Goal: Task Accomplishment & Management: Manage account settings

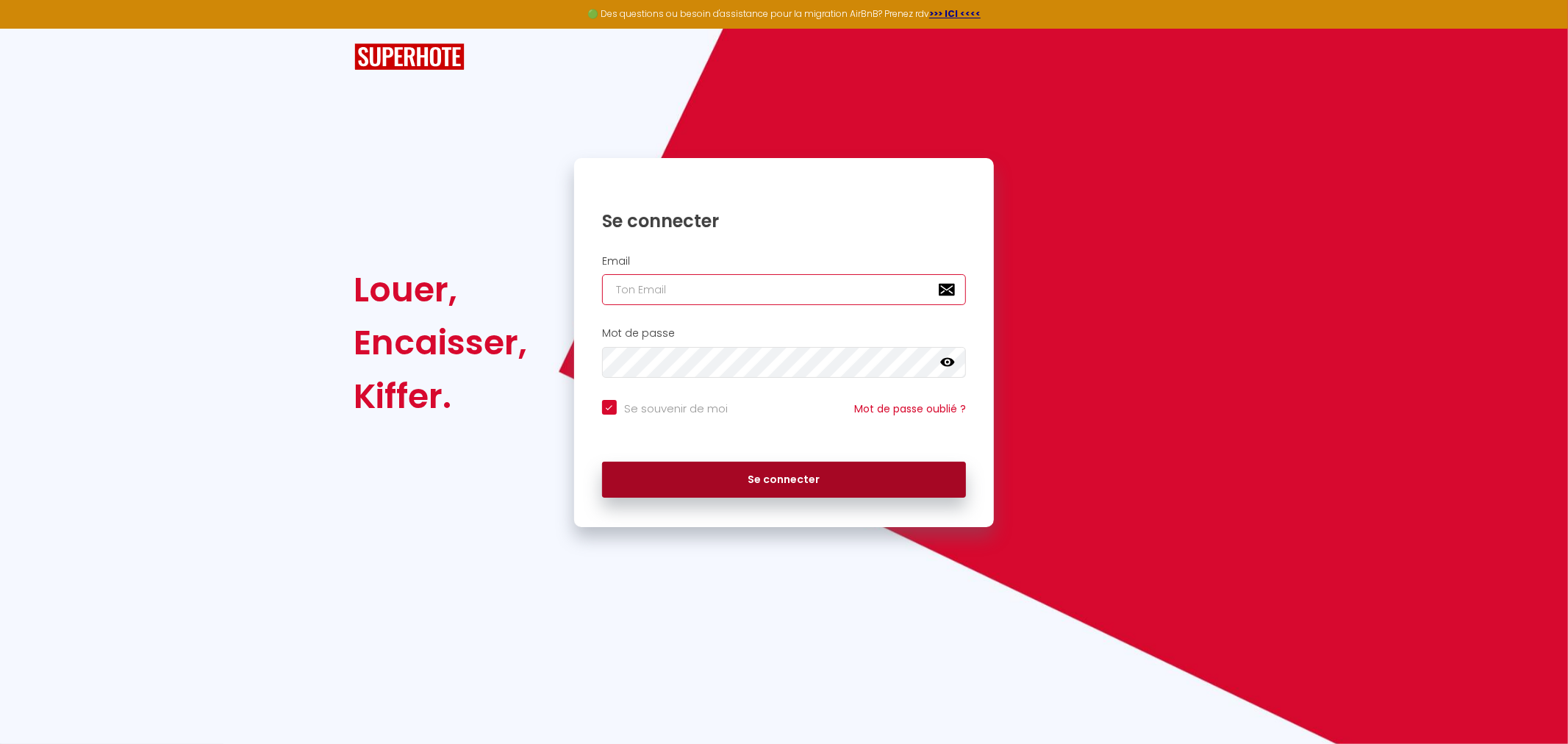
type input "[EMAIL_ADDRESS][DOMAIN_NAME]"
click at [802, 486] on button "Se connecter" at bounding box center [784, 480] width 364 height 37
checkbox input "true"
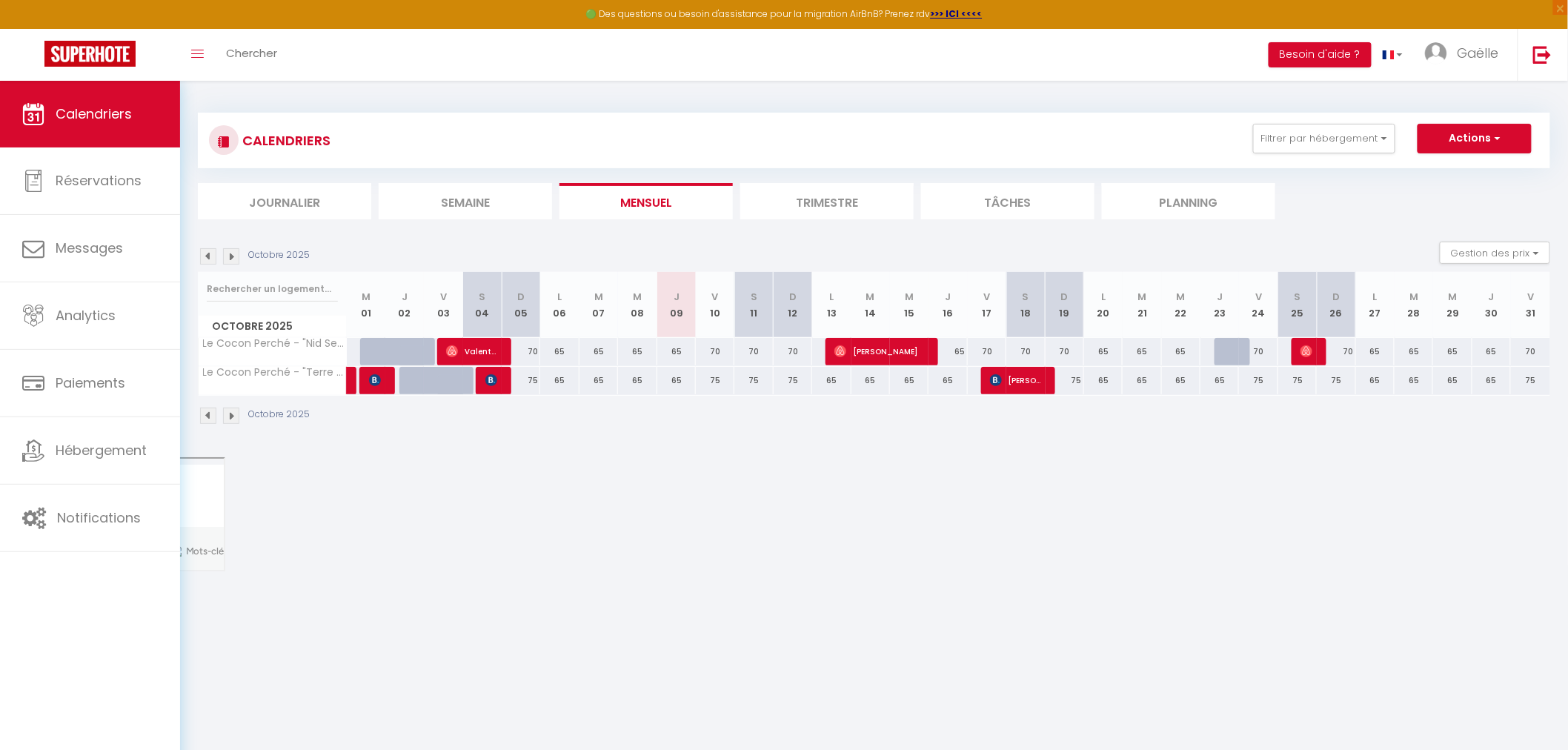
click at [684, 357] on div "65" at bounding box center [676, 351] width 38 height 27
type input "65"
select select "1"
type input "Jeu 09 Octobre 2025"
type input "Ven 10 Octobre 2025"
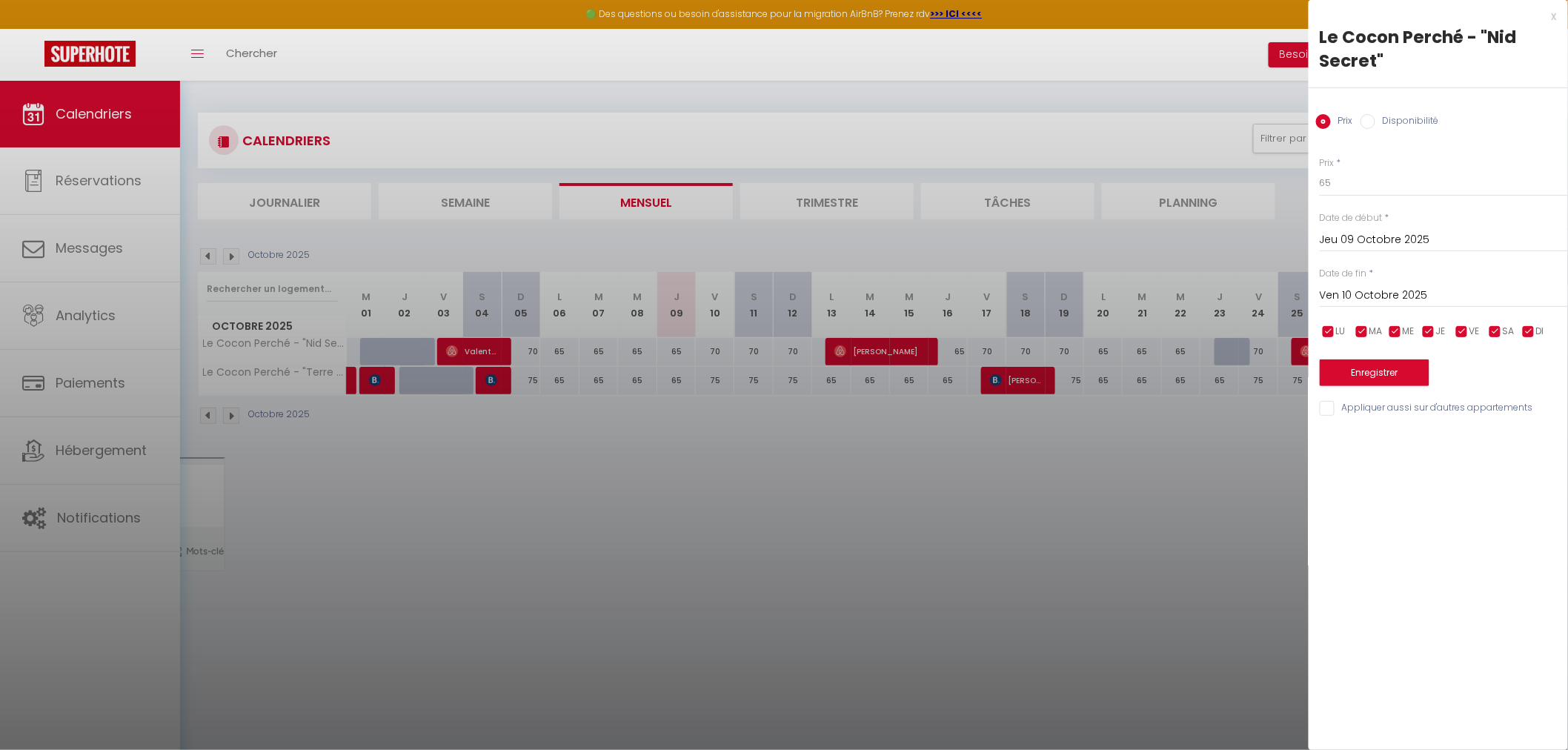
click at [1372, 121] on input "Disponibilité" at bounding box center [1368, 122] width 15 height 15
radio input "true"
radio input "false"
click at [1382, 186] on select "Disponible Indisponible" at bounding box center [1443, 184] width 248 height 28
select select "0"
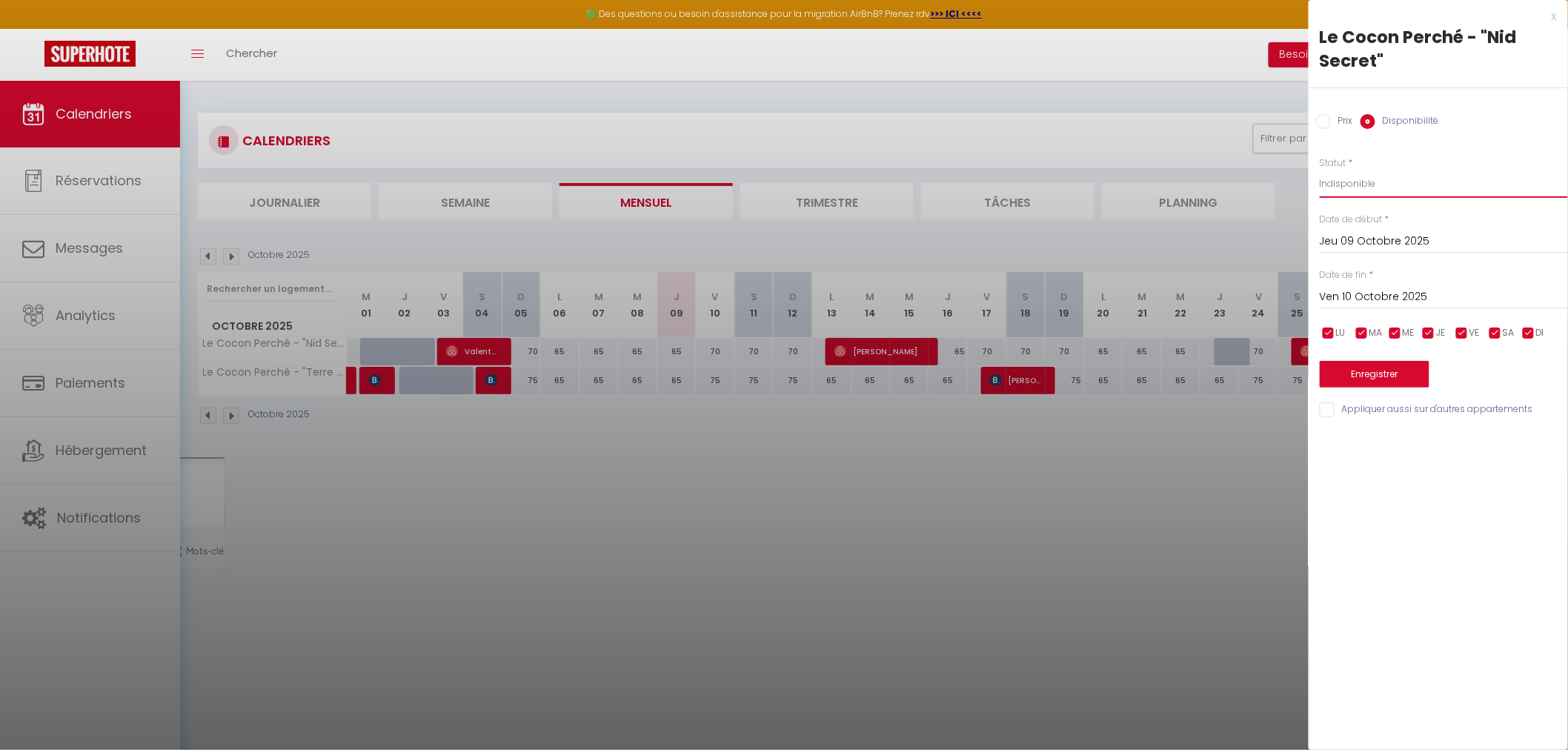
click at [1320, 169] on select "Disponible Indisponible" at bounding box center [1443, 184] width 248 height 28
click at [1380, 374] on button "Enregistrer" at bounding box center [1374, 374] width 110 height 26
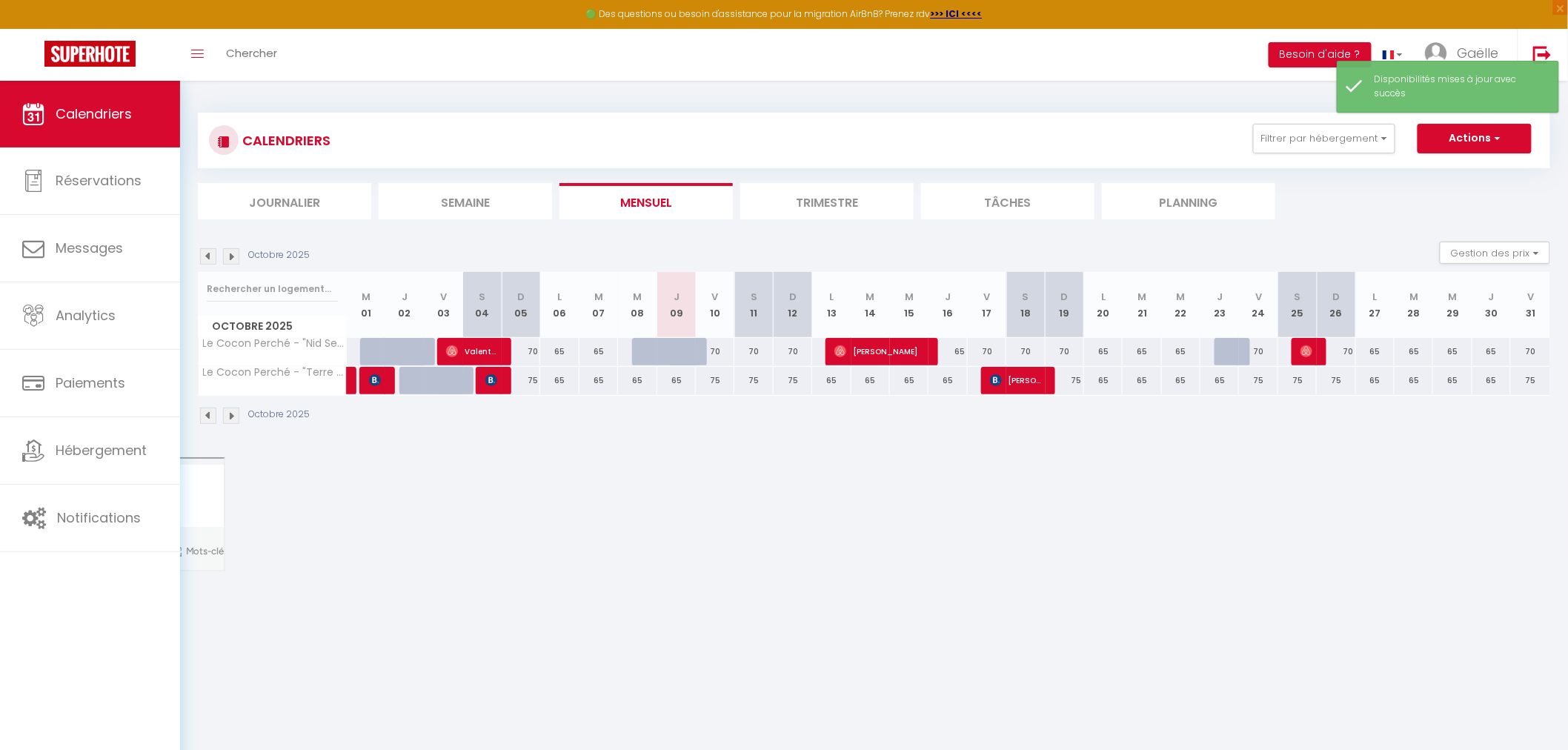
click at [713, 353] on div "70" at bounding box center [715, 351] width 38 height 27
select select "1"
type input "Ven 10 Octobre 2025"
type input "[PERSON_NAME] 11 Octobre 2025"
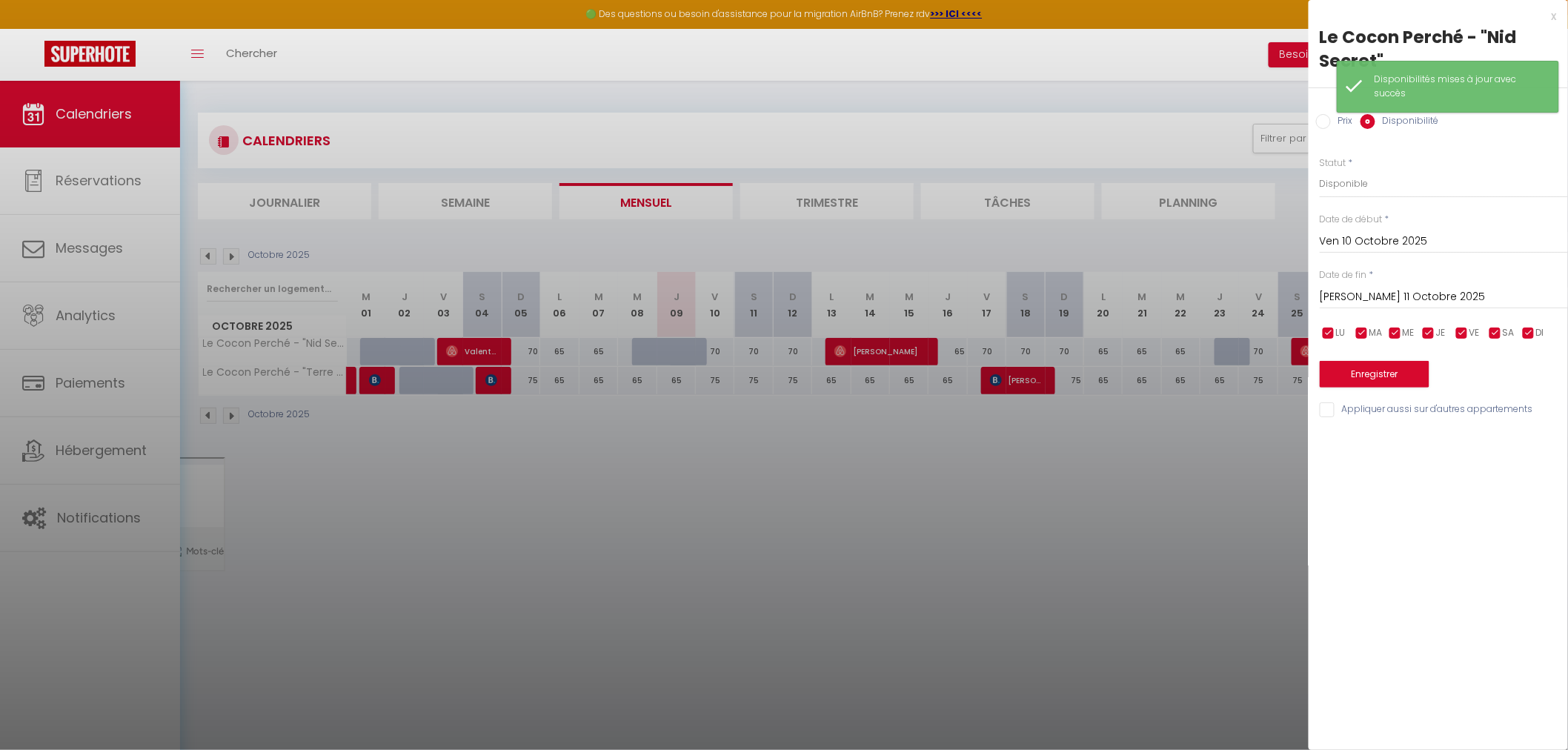
drag, startPoint x: 1074, startPoint y: 506, endPoint x: 1143, endPoint y: 456, distance: 85.2
click at [1075, 506] on div at bounding box center [784, 375] width 1568 height 750
select select
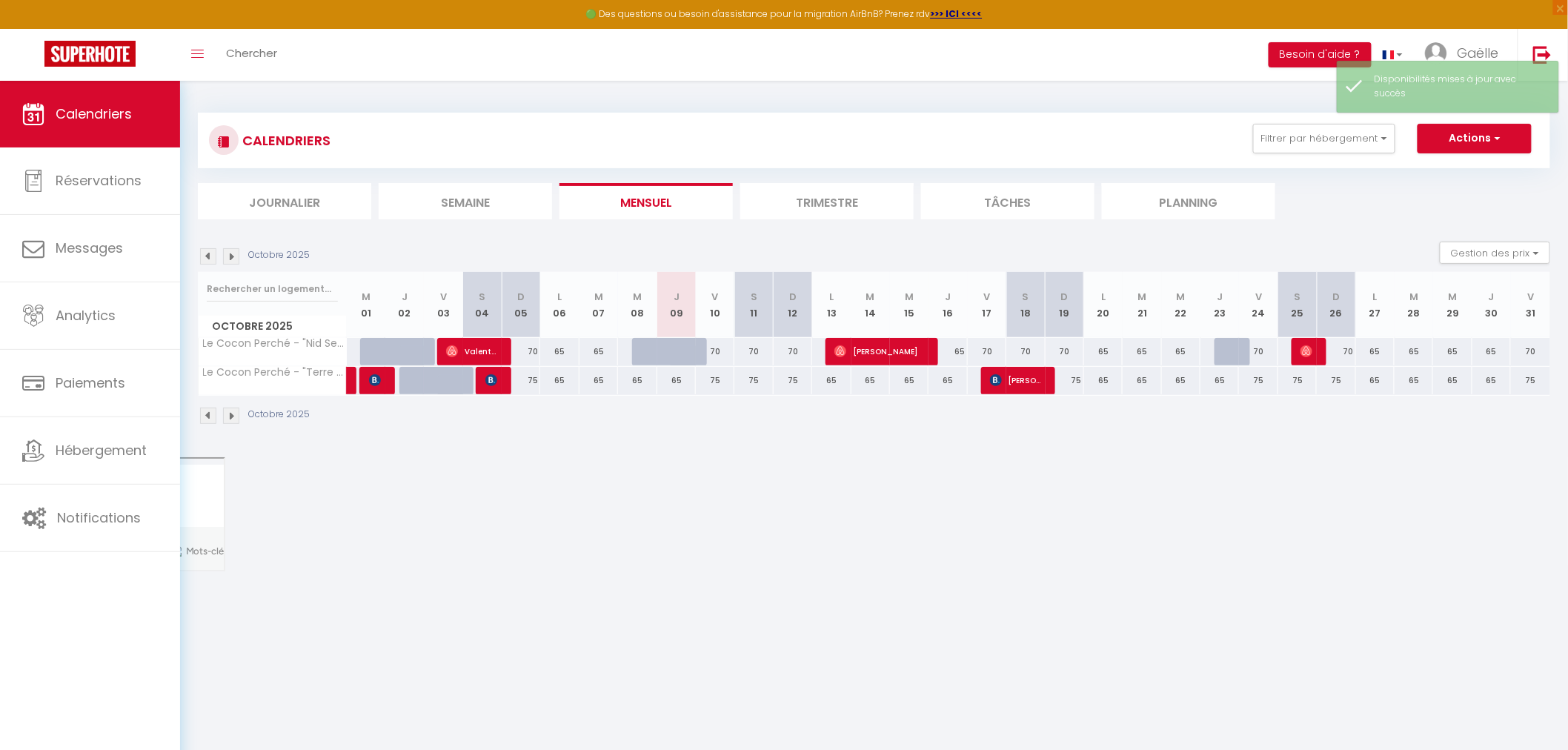
click at [723, 348] on div "70" at bounding box center [715, 351] width 38 height 27
select select "1"
type input "Ven 10 Octobre 2025"
type input "[PERSON_NAME] 11 Octobre 2025"
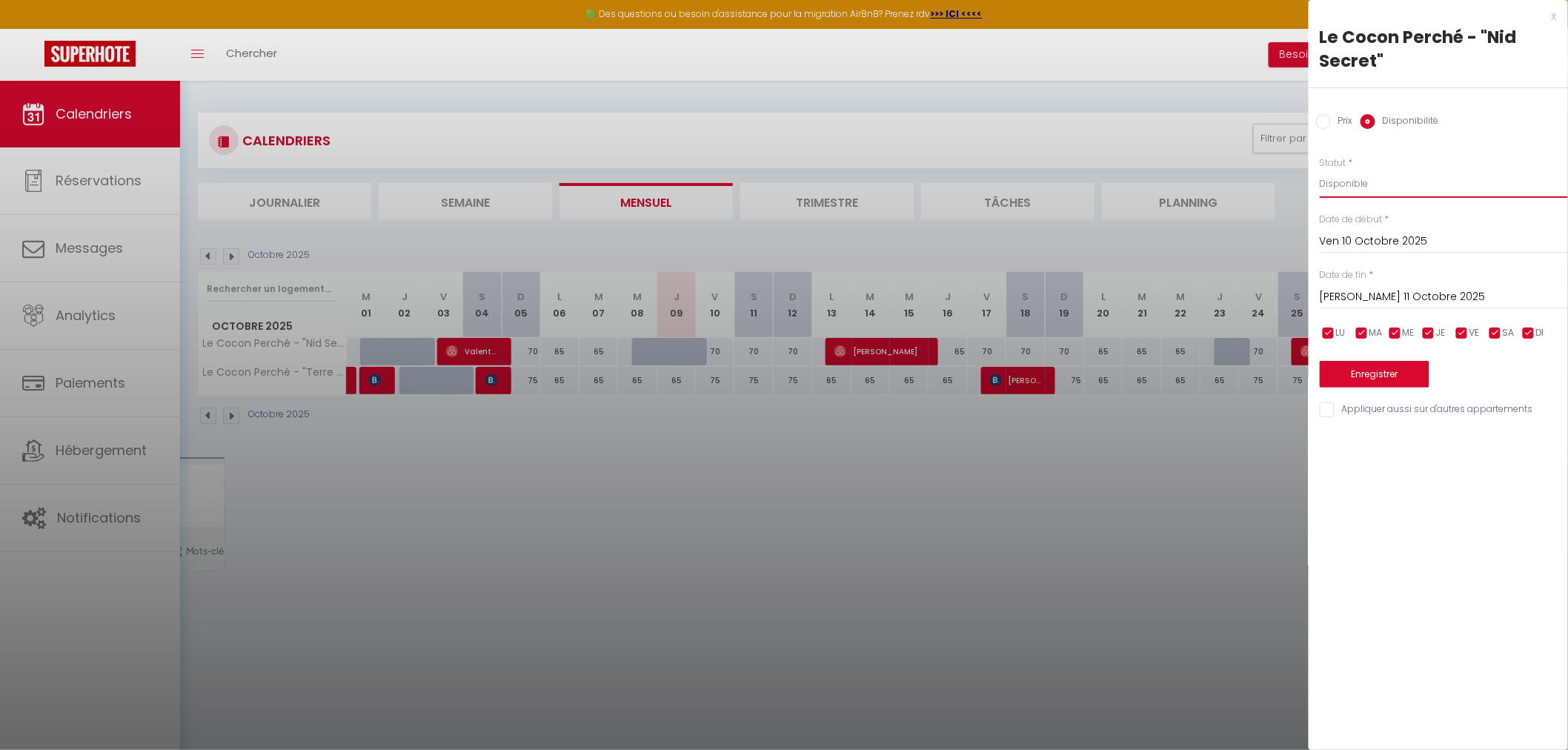
drag, startPoint x: 1358, startPoint y: 185, endPoint x: 1369, endPoint y: 197, distance: 16.3
click at [1358, 185] on select "Disponible Indisponible" at bounding box center [1443, 184] width 248 height 28
select select "0"
click at [1320, 169] on select "Disponible Indisponible" at bounding box center [1443, 184] width 248 height 28
click at [1376, 379] on button "Enregistrer" at bounding box center [1374, 374] width 110 height 26
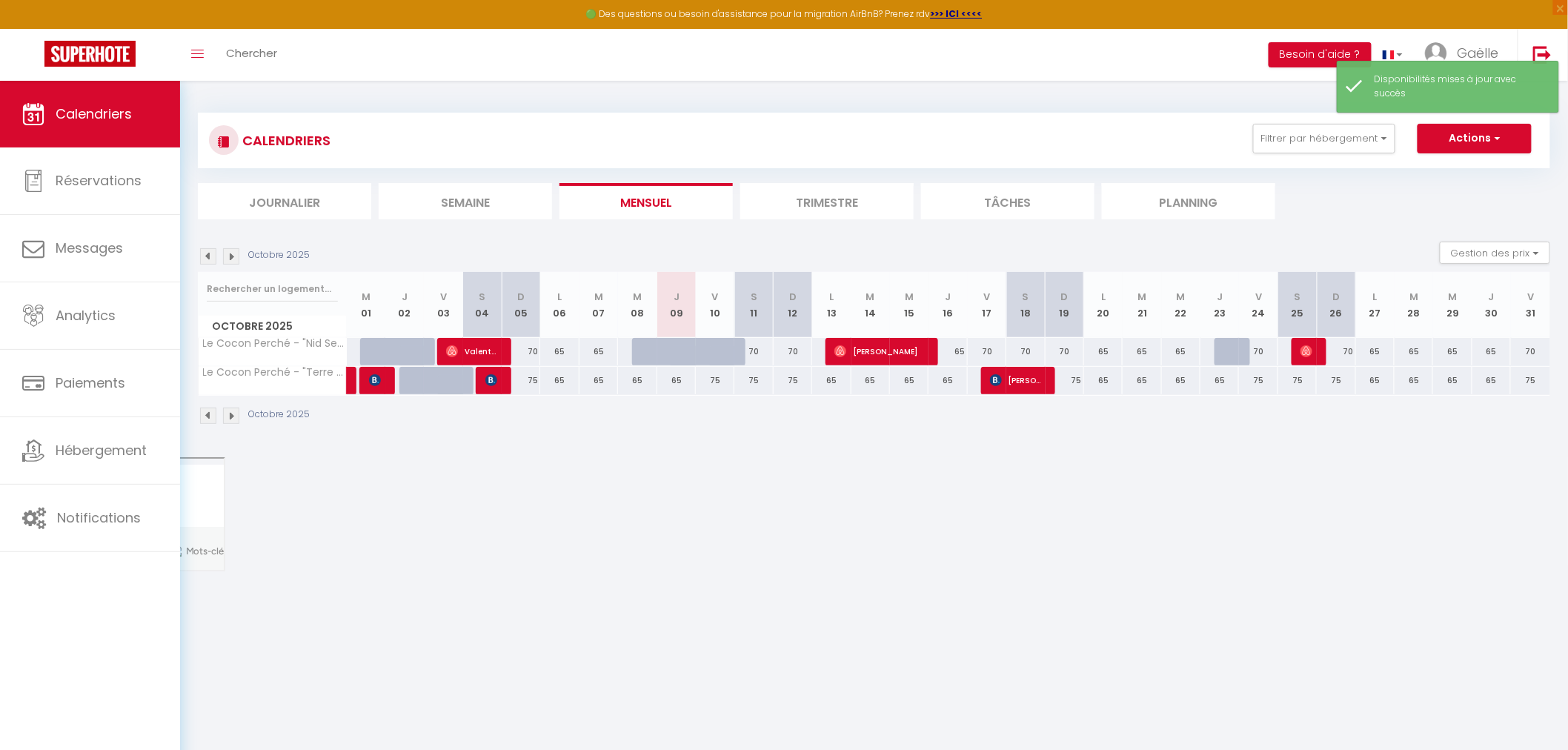
click at [765, 346] on div "70" at bounding box center [753, 351] width 38 height 27
select select "1"
type input "[PERSON_NAME] 11 Octobre 2025"
type input "Dim 12 Octobre 2025"
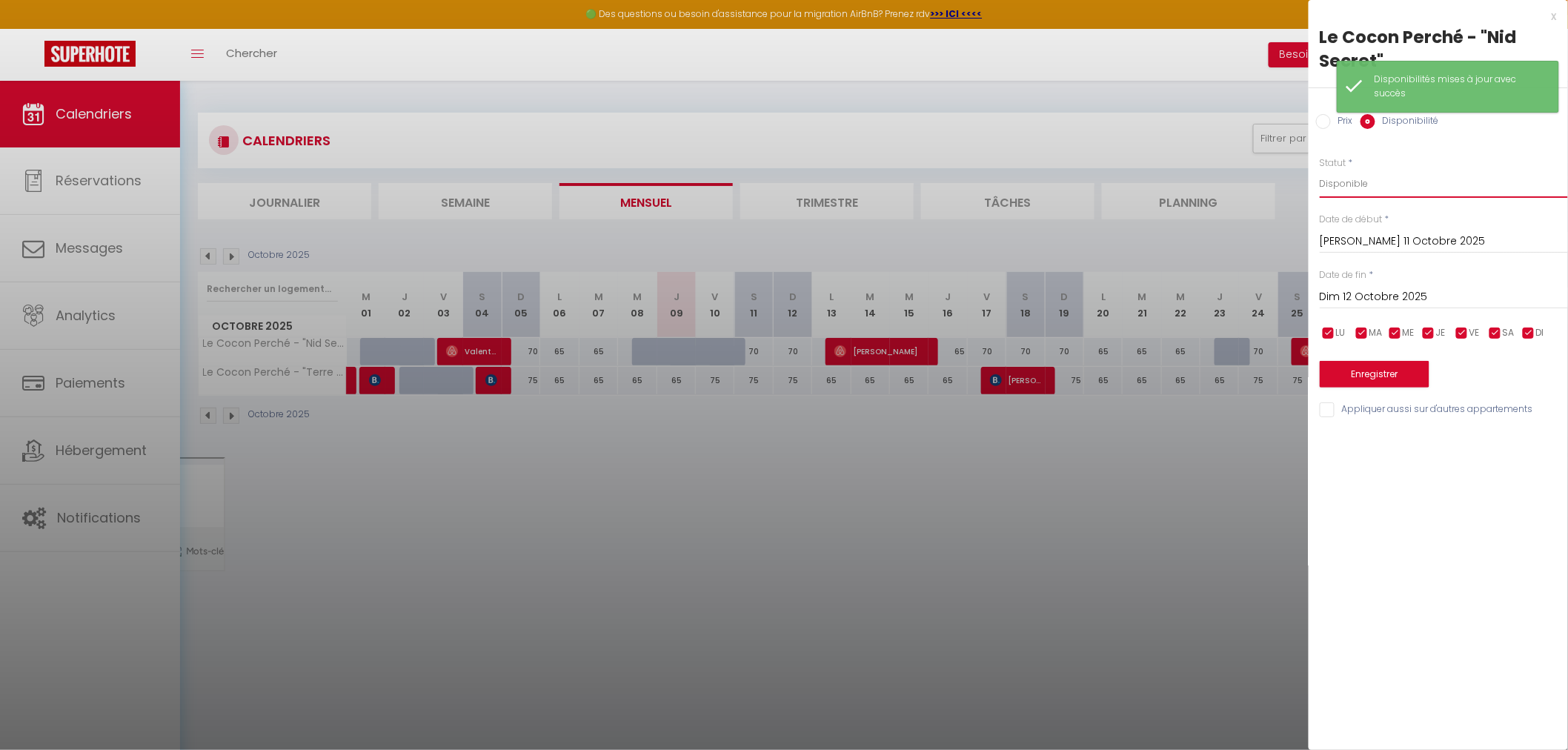
drag, startPoint x: 1371, startPoint y: 179, endPoint x: 1368, endPoint y: 190, distance: 11.4
click at [1371, 179] on select "Disponible Indisponible" at bounding box center [1443, 184] width 248 height 28
select select "0"
click at [1320, 169] on select "Disponible Indisponible" at bounding box center [1443, 184] width 248 height 28
click at [1374, 378] on button "Enregistrer" at bounding box center [1374, 374] width 110 height 26
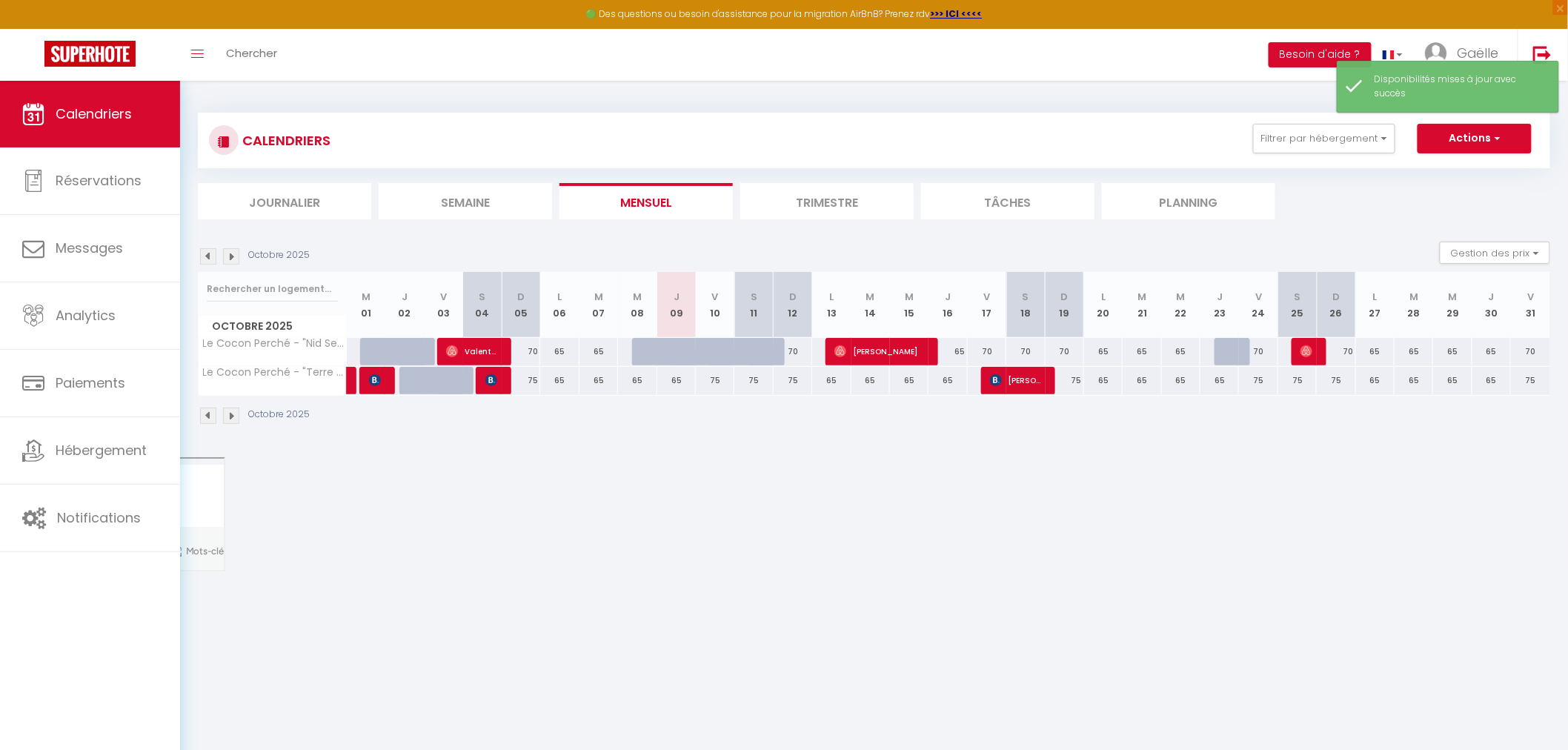
click at [802, 346] on div "70" at bounding box center [792, 351] width 38 height 27
select select "1"
type input "Dim 12 Octobre 2025"
type input "Lun 13 Octobre 2025"
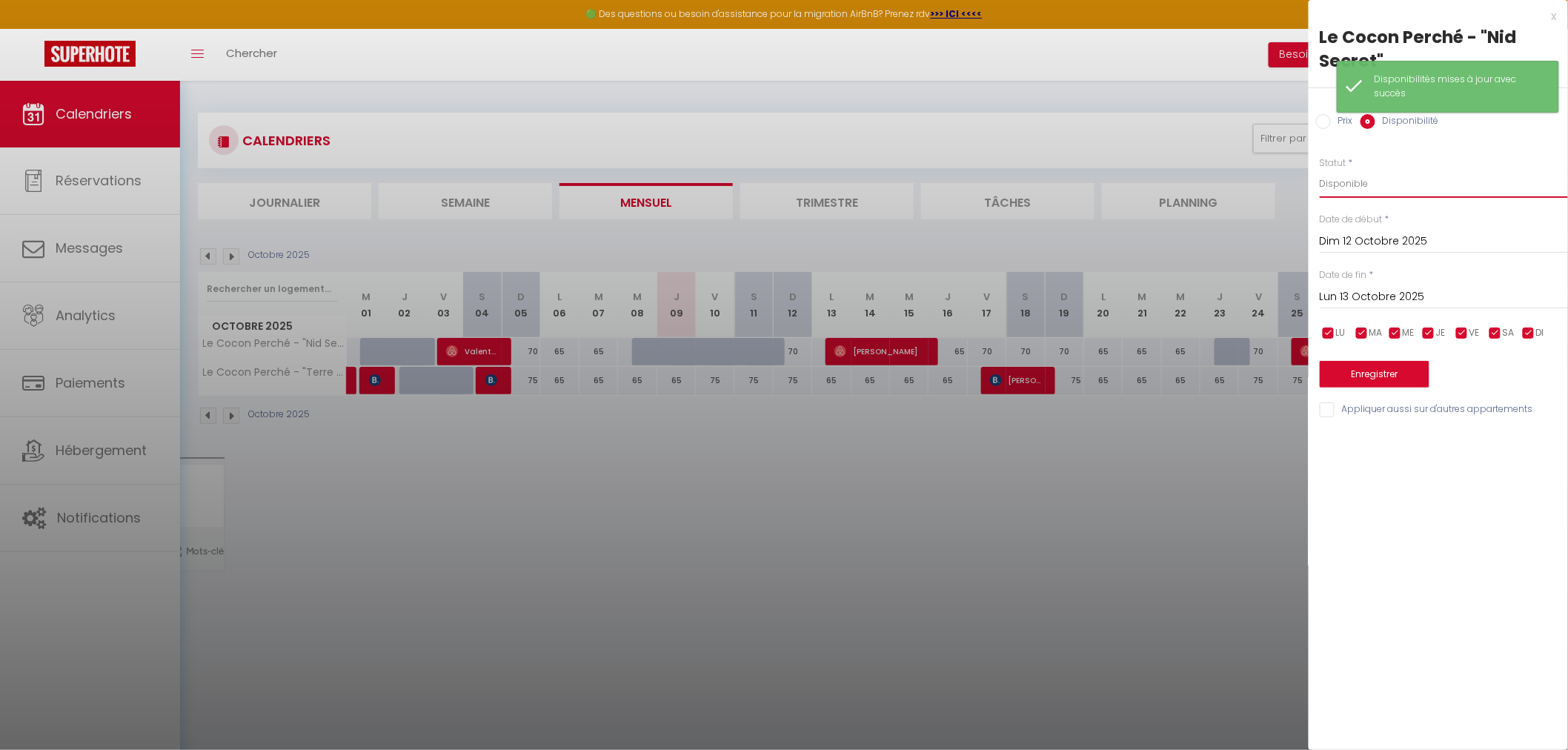
drag, startPoint x: 1353, startPoint y: 178, endPoint x: 1354, endPoint y: 193, distance: 15.0
click at [1353, 178] on select "Disponible Indisponible" at bounding box center [1443, 184] width 248 height 28
select select "0"
click at [1320, 169] on select "Disponible Indisponible" at bounding box center [1443, 184] width 248 height 28
click at [1366, 381] on button "Enregistrer" at bounding box center [1374, 374] width 110 height 26
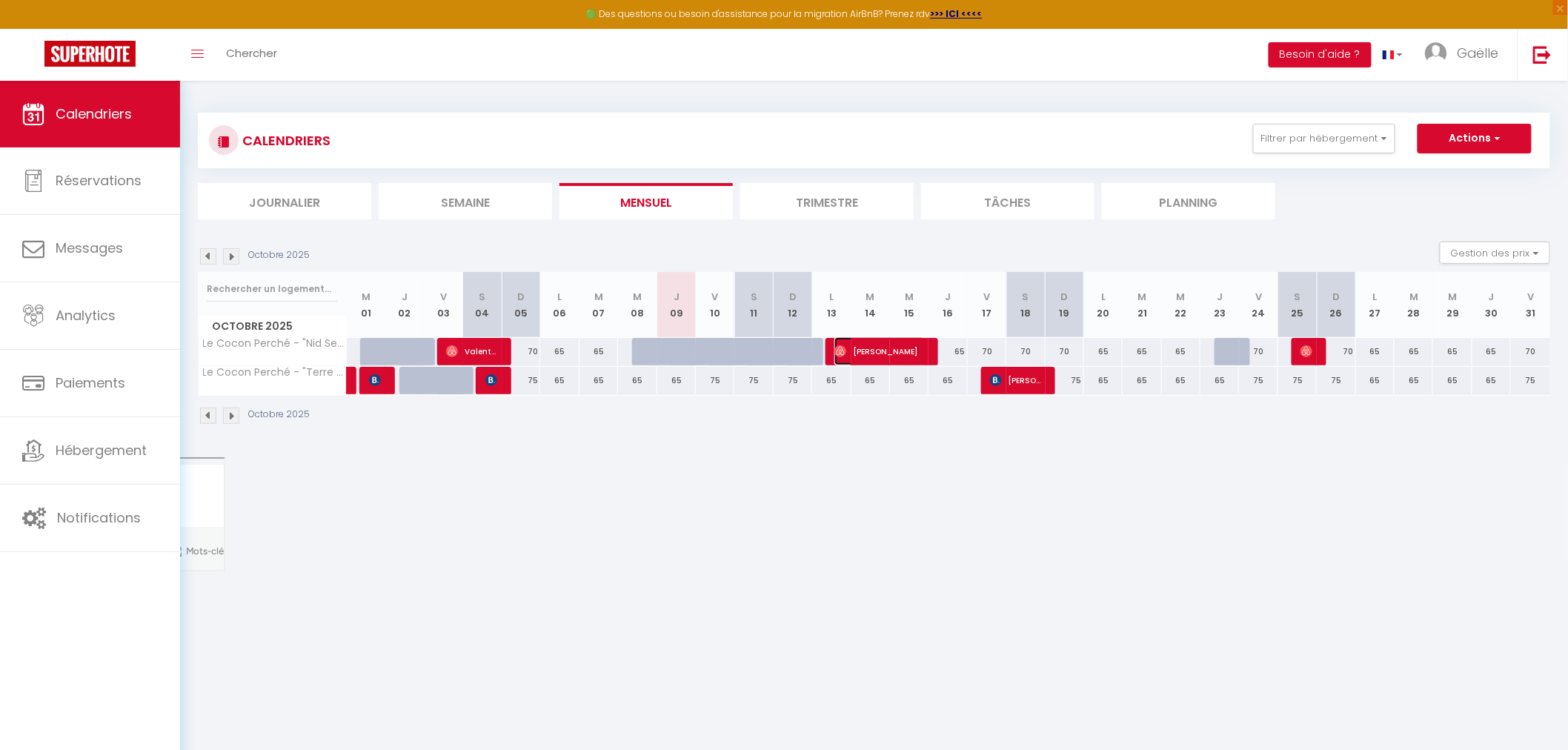
click at [858, 346] on span "[PERSON_NAME]" at bounding box center [880, 351] width 90 height 28
select select "OK"
select select "1"
select select "0"
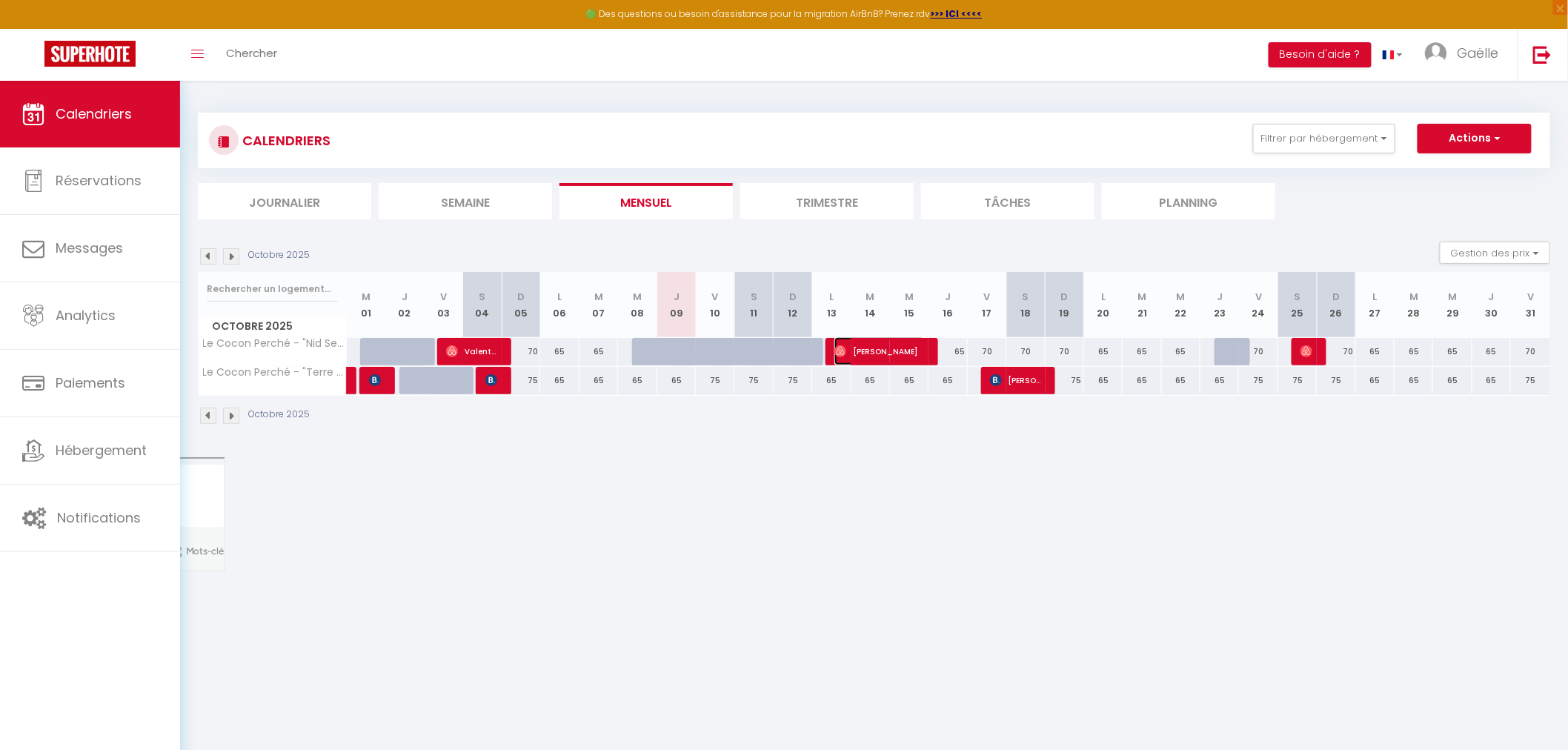
select select "1"
select select
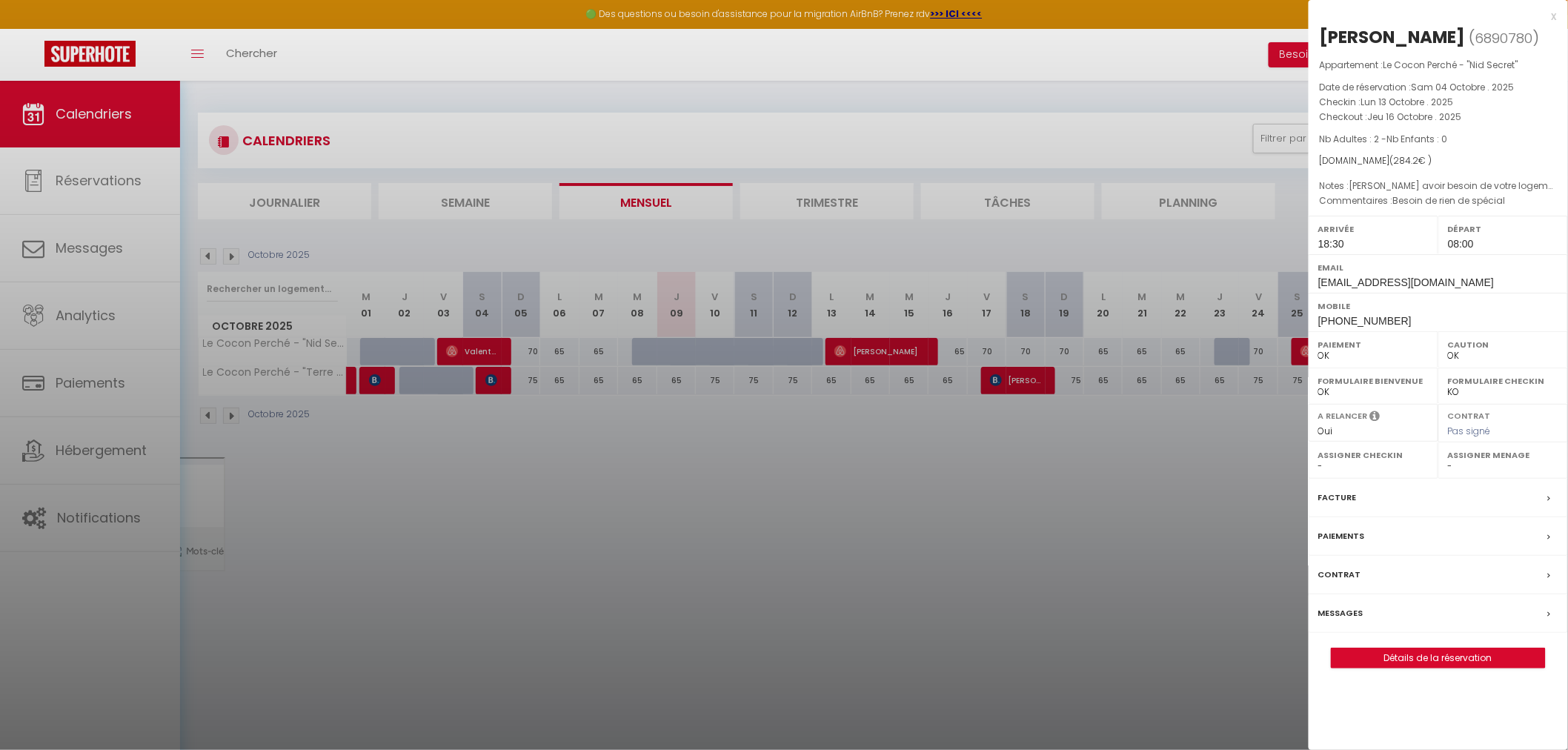
click at [902, 469] on div at bounding box center [784, 375] width 1568 height 750
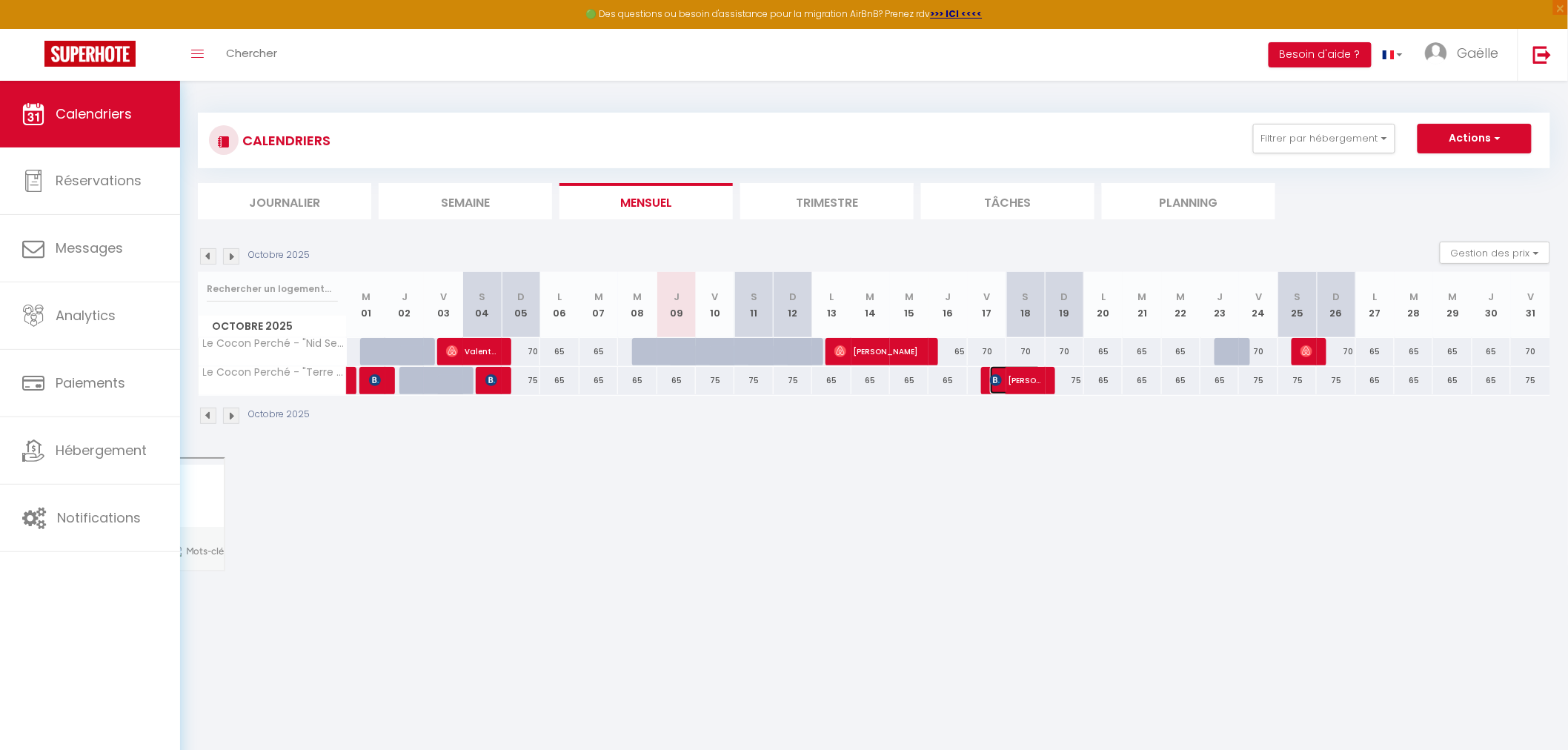
click at [1025, 378] on span "[PERSON_NAME]" at bounding box center [1015, 380] width 52 height 28
select select "KO"
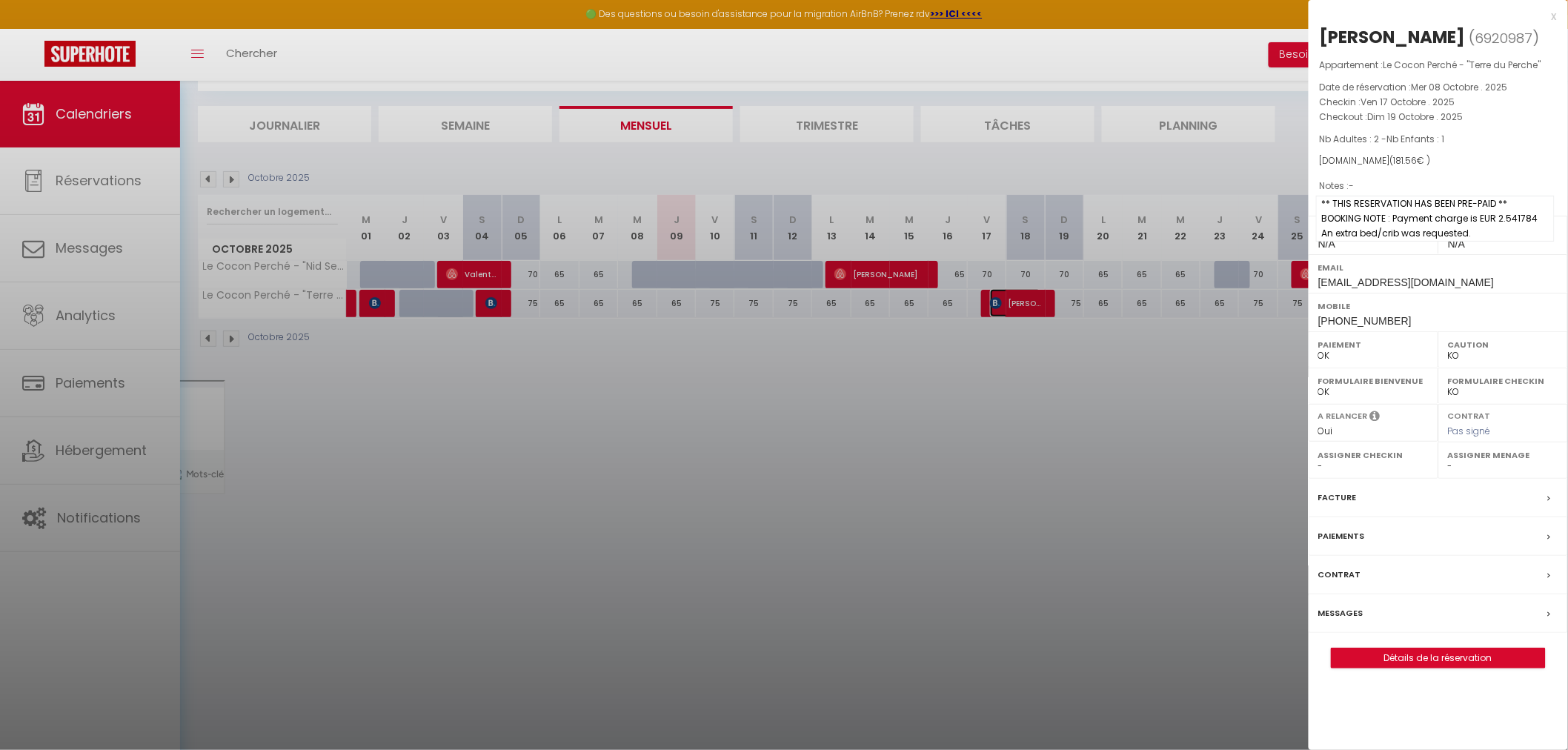
scroll to position [80, 0]
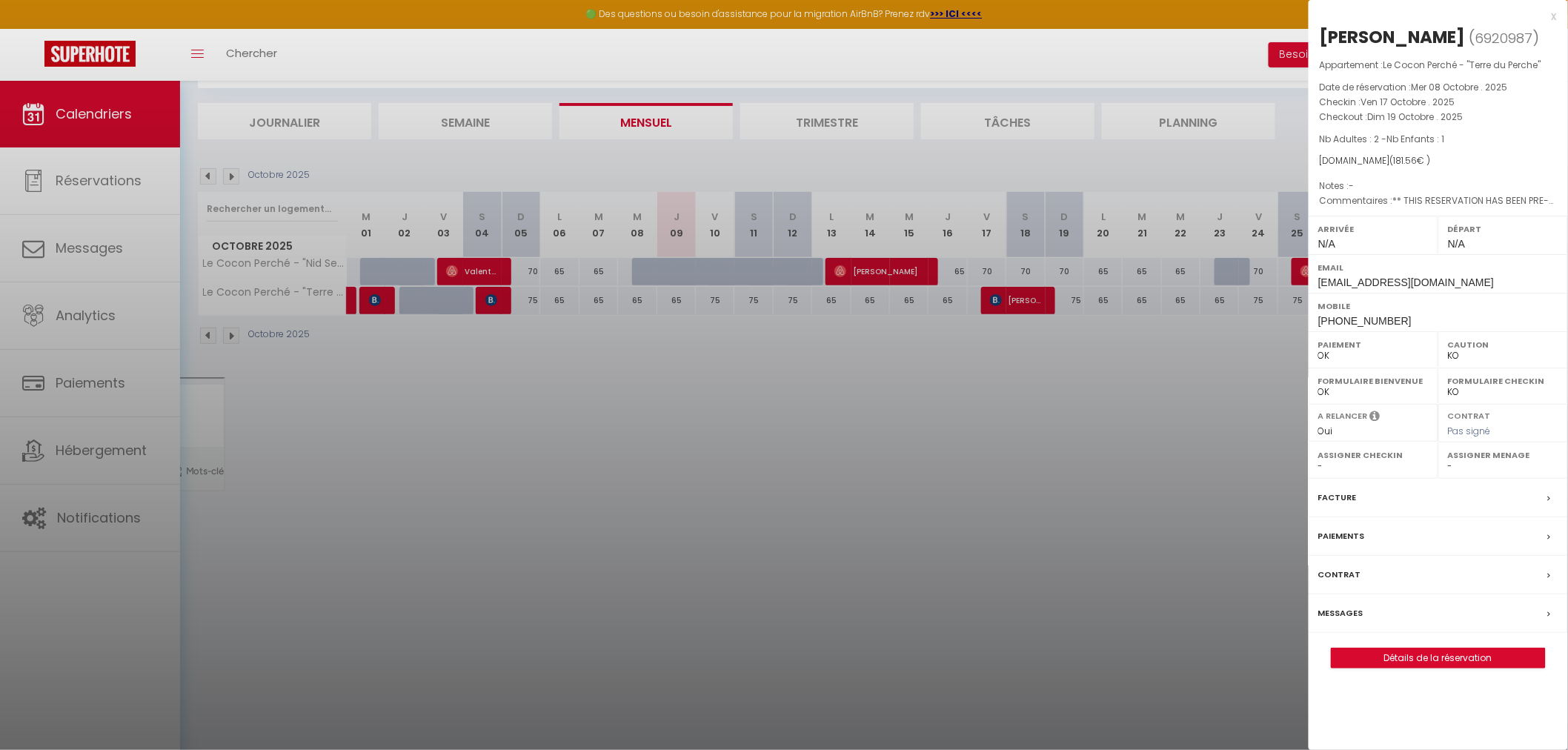
click at [1396, 612] on div "Messages" at bounding box center [1438, 613] width 259 height 38
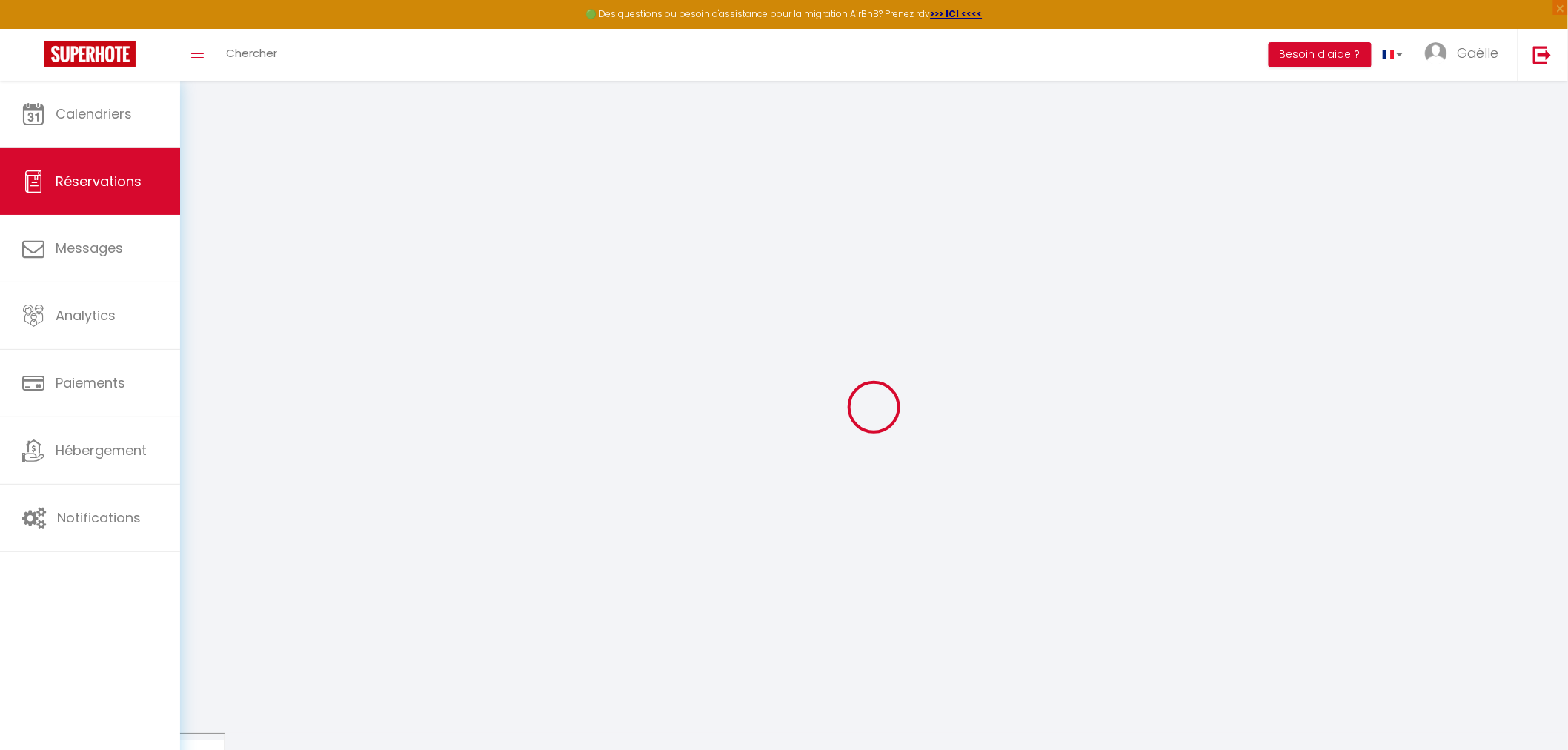
select select
checkbox input "false"
select select
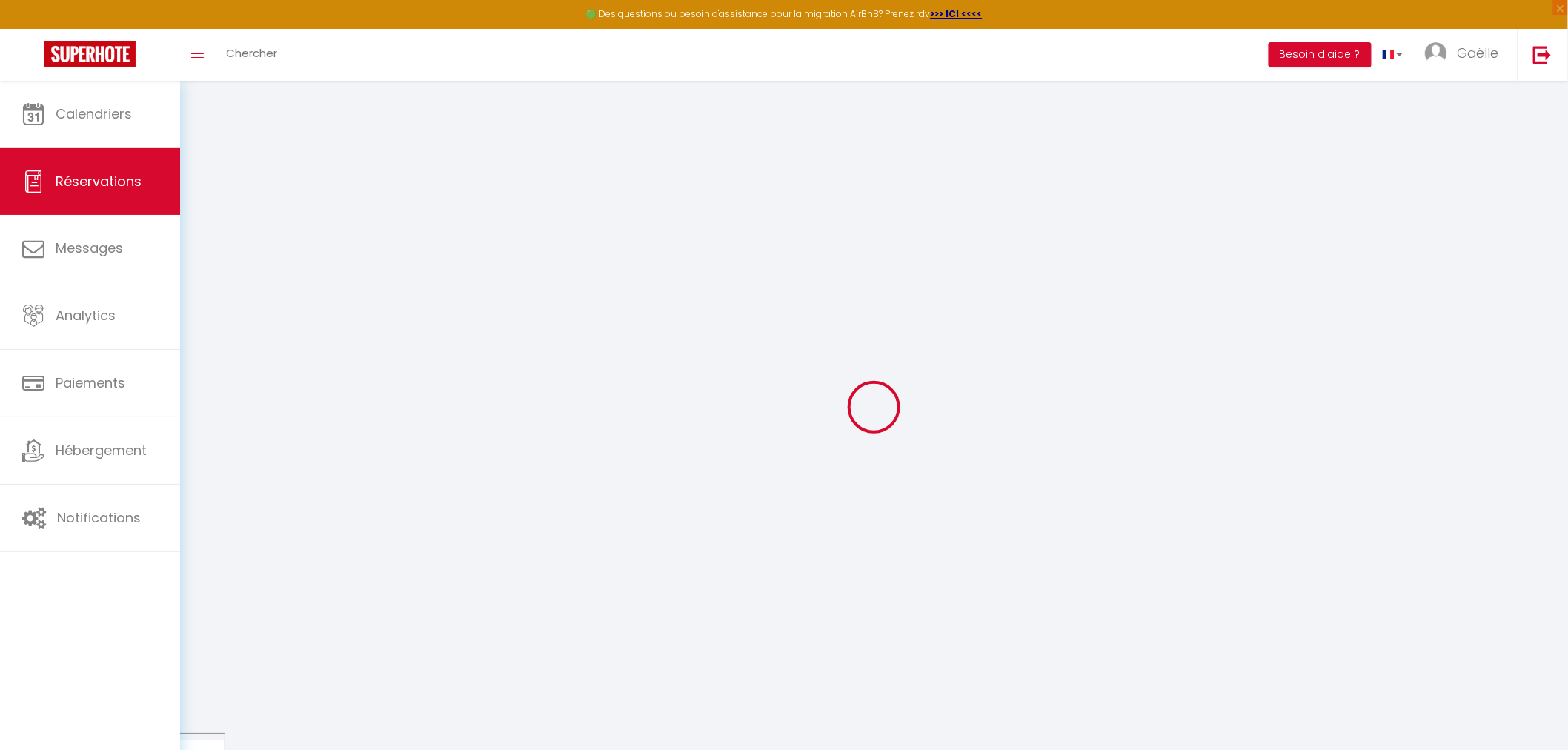
checkbox input "false"
type textarea "** THIS RESERVATION HAS BEEN PRE-PAID ** BOOKING NOTE : Payment charge is EUR 2…"
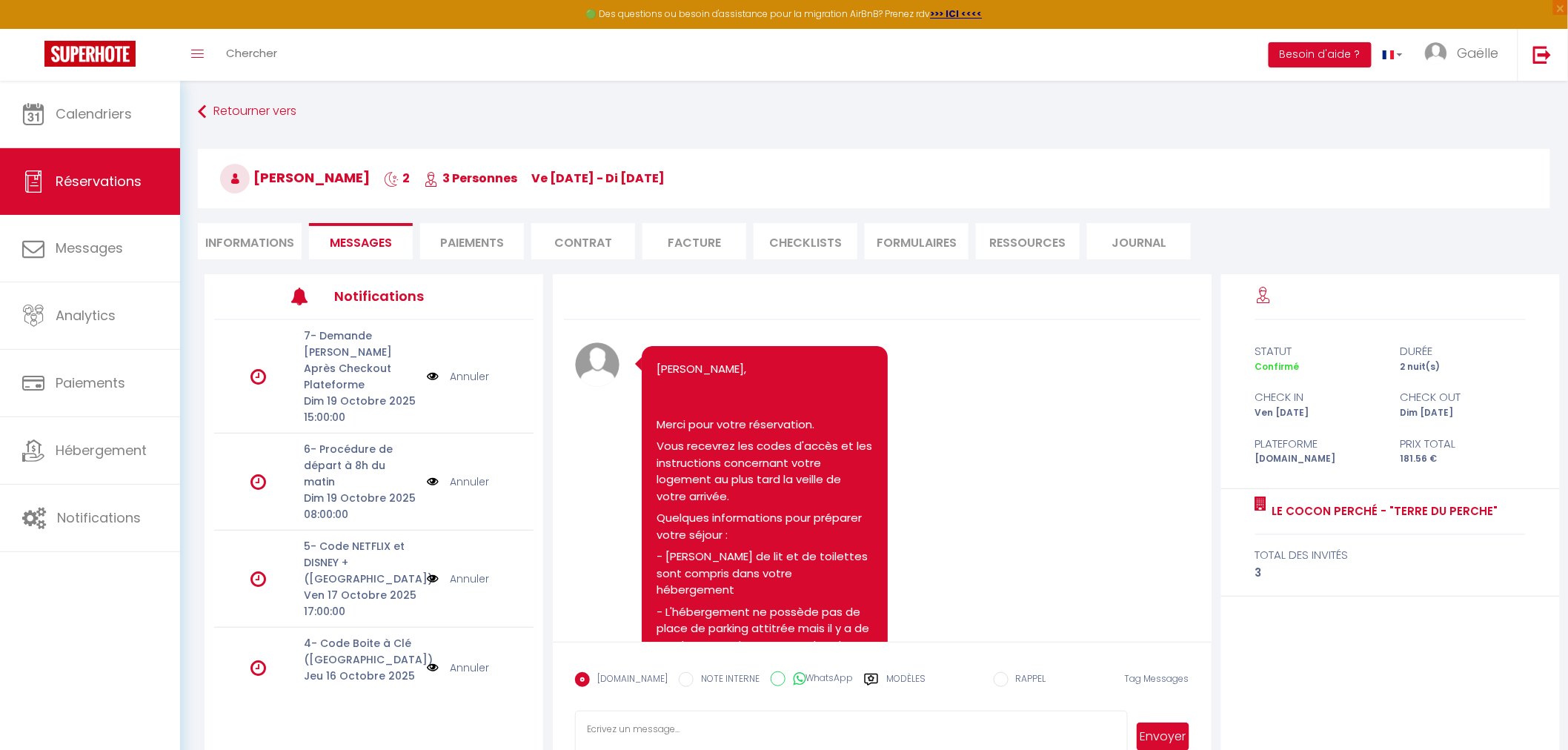
click at [258, 247] on li "Informations" at bounding box center [249, 241] width 104 height 37
select select
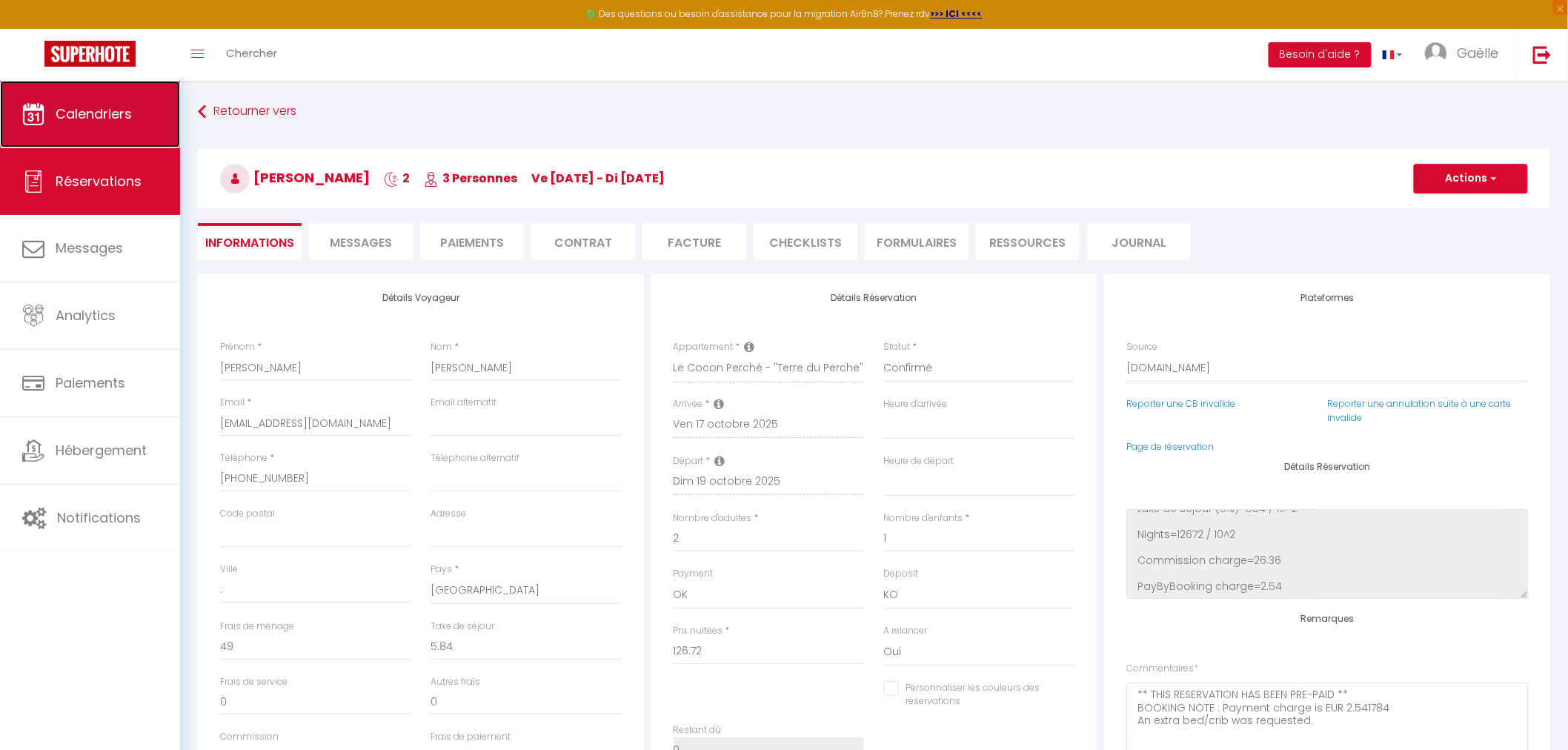
click at [81, 125] on link "Calendriers" at bounding box center [90, 113] width 180 height 66
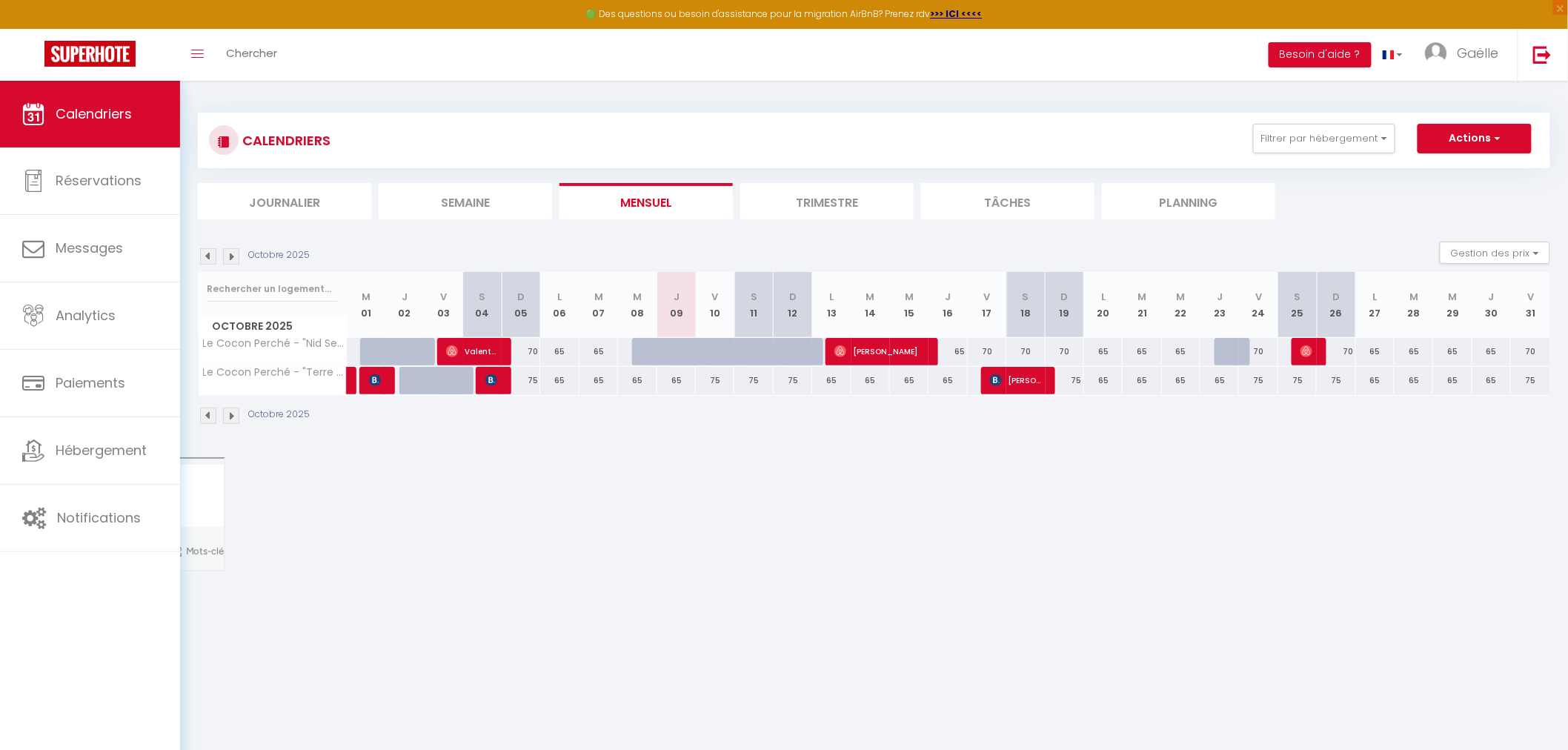
click at [823, 203] on li "Trimestre" at bounding box center [826, 200] width 173 height 37
